Goal: Navigation & Orientation: Find specific page/section

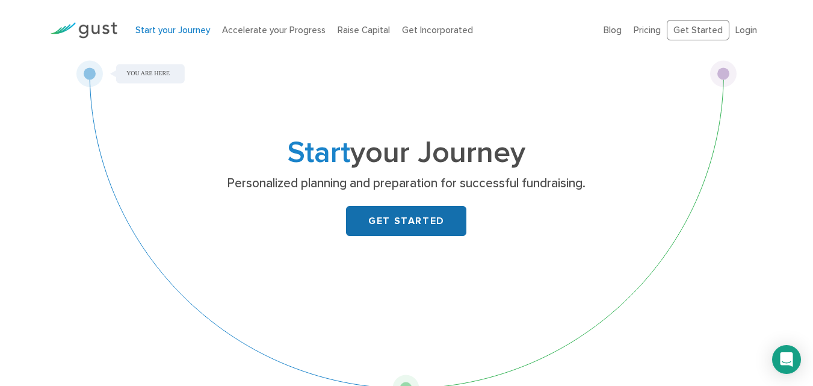
click at [396, 226] on link "GET STARTED" at bounding box center [406, 221] width 120 height 30
click at [401, 222] on link "GET STARTED" at bounding box center [406, 221] width 120 height 30
click at [144, 76] on div "Start your Journey Personalized planning and preparation for successful fundrai…" at bounding box center [406, 230] width 661 height 341
click at [168, 13] on div "Start your Journey Accelerate your Progress Raise Capital Get Incorporated" at bounding box center [360, 30] width 469 height 38
click at [176, 40] on div "Start your Journey Accelerate your Progress Raise Capital Get Incorporated" at bounding box center [360, 30] width 469 height 38
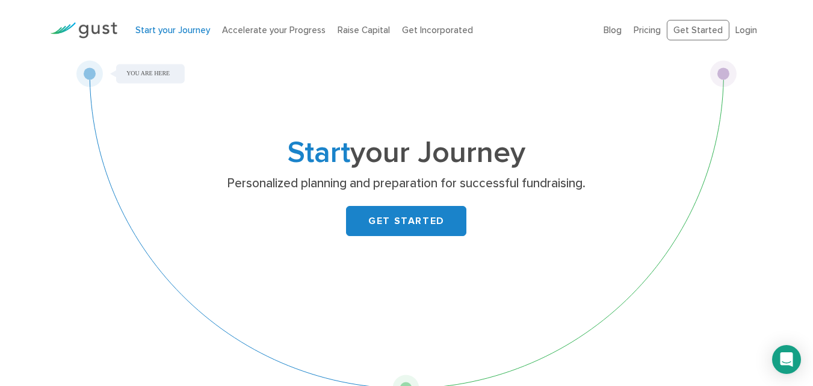
click at [174, 31] on link "Start your Journey" at bounding box center [172, 30] width 75 height 11
click at [741, 31] on link "Login" at bounding box center [746, 30] width 22 height 11
